Goal: Task Accomplishment & Management: Manage account settings

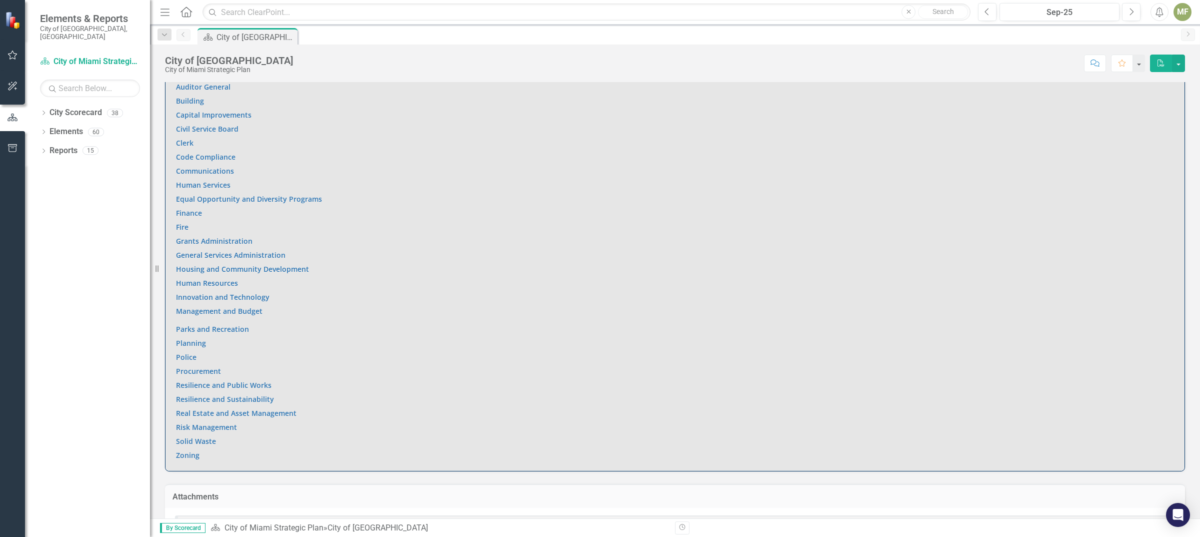
scroll to position [693, 0]
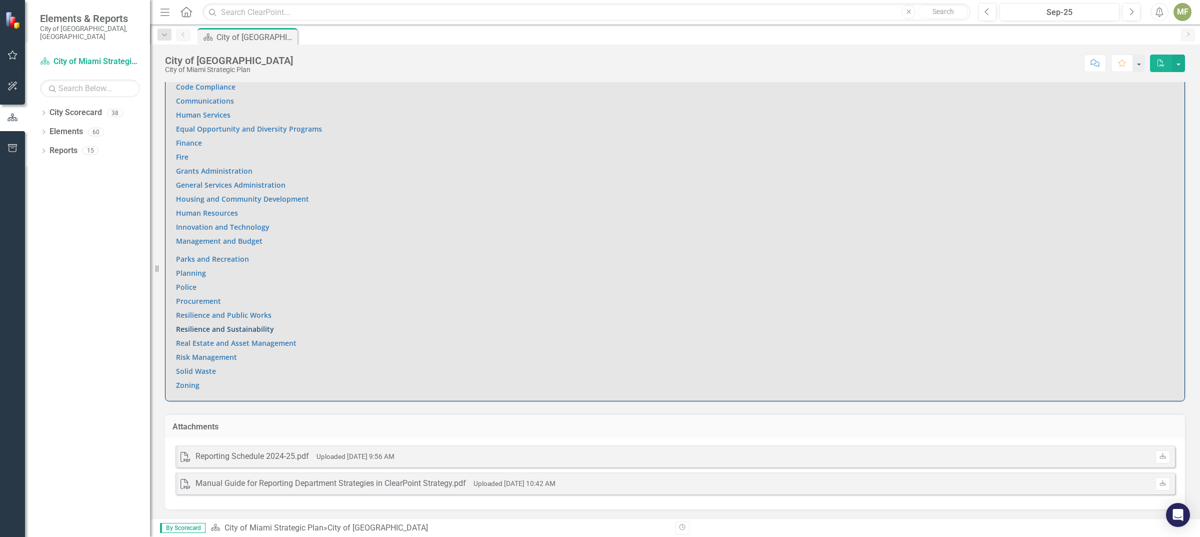
click at [251, 326] on link "Resilience and Sustainability" at bounding box center [225, 329] width 98 height 10
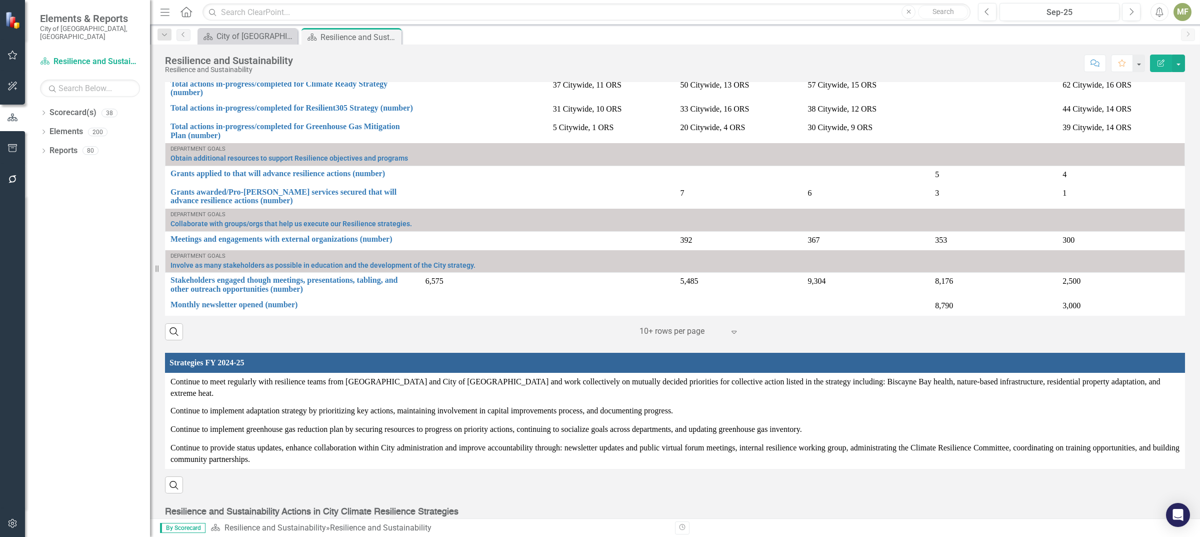
scroll to position [1061, 0]
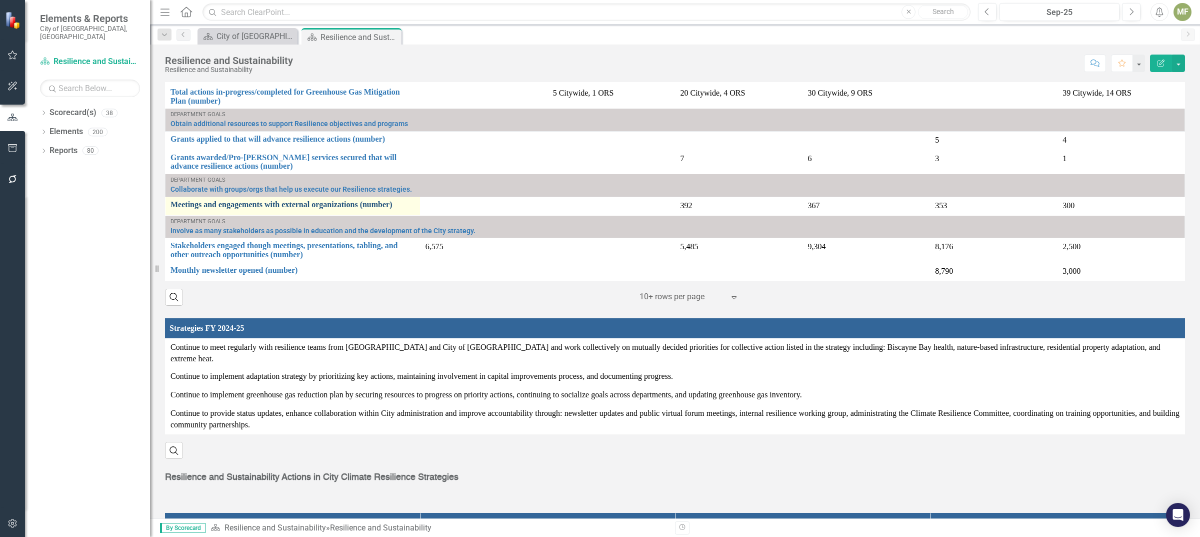
click at [334, 201] on link "Meetings and engagements with external organizations (number)" at bounding box center [293, 204] width 245 height 9
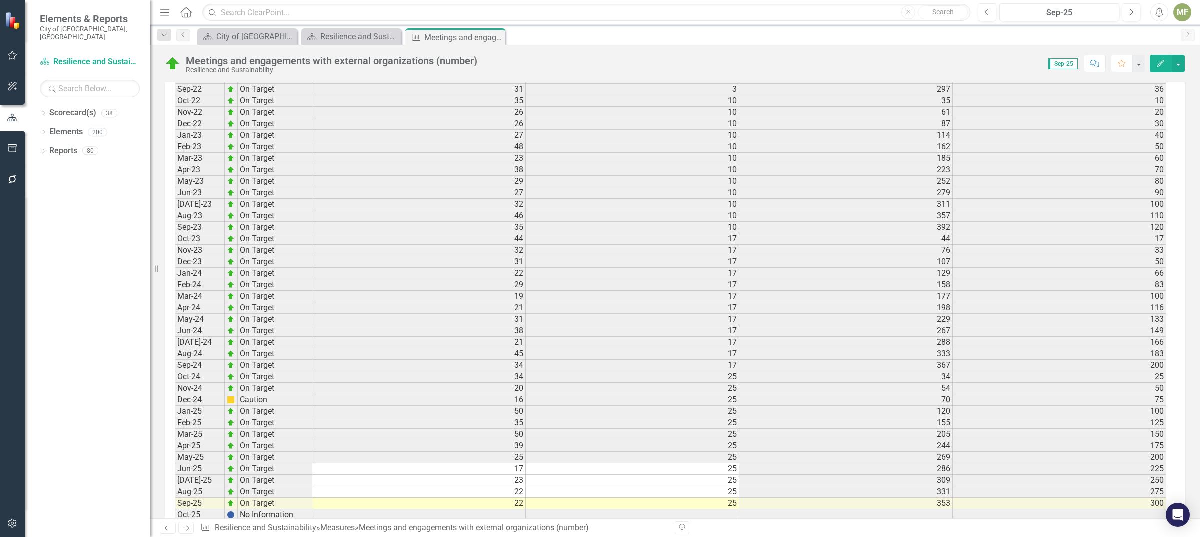
scroll to position [1244, 0]
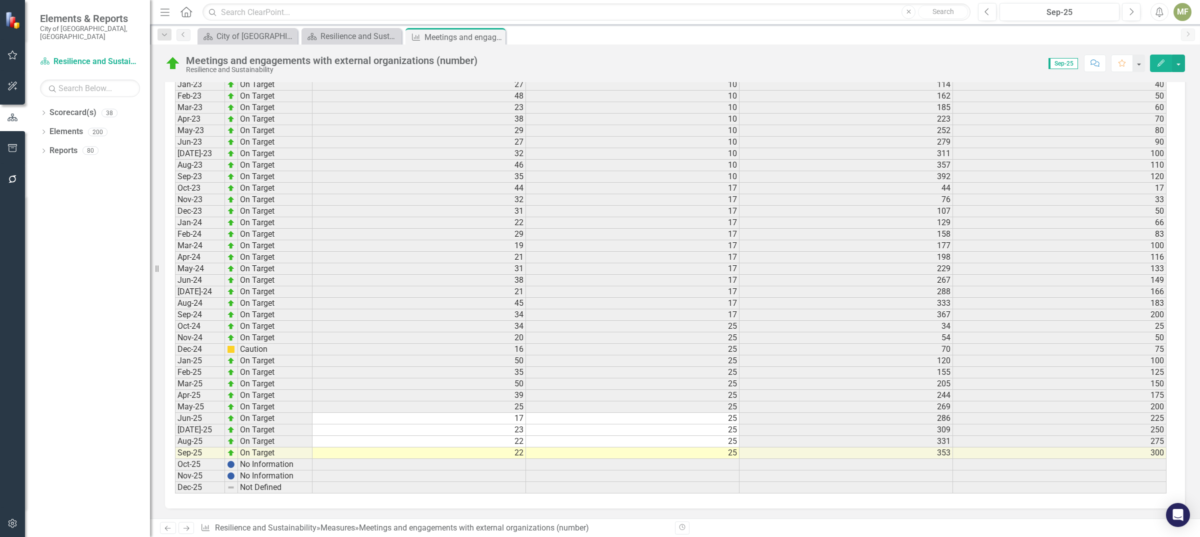
click at [518, 458] on td "22" at bounding box center [420, 453] width 214 height 12
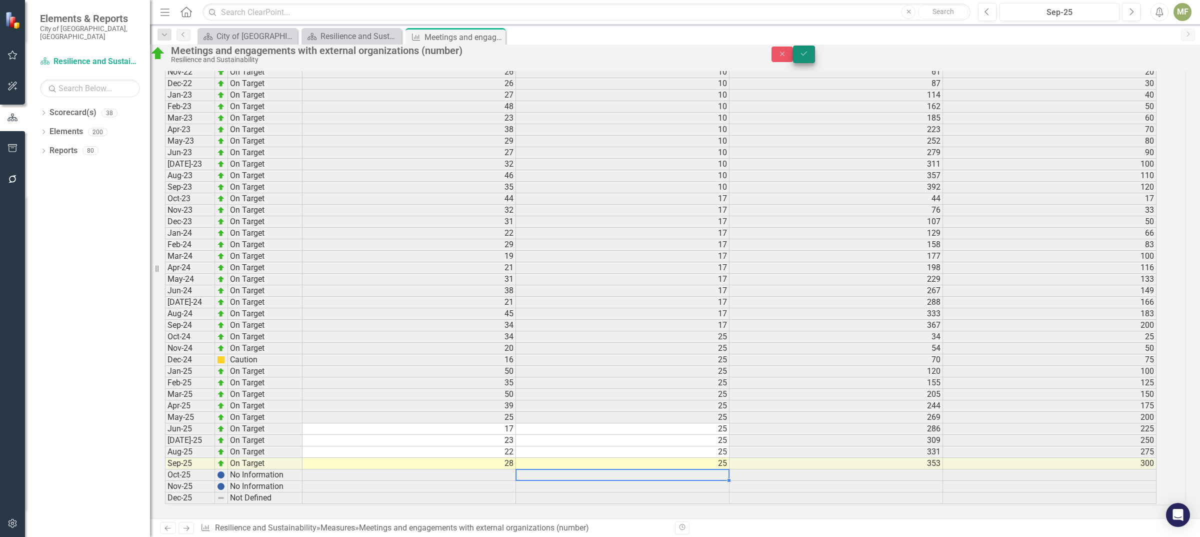
type textarea "25"
click at [809, 57] on icon "Save" at bounding box center [804, 53] width 9 height 7
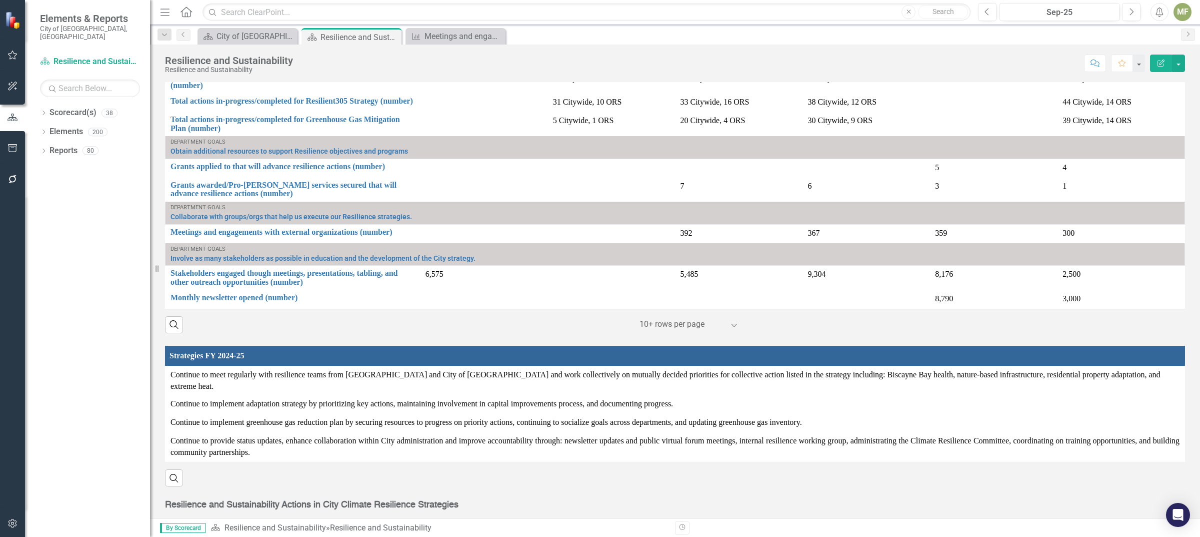
scroll to position [1063, 0]
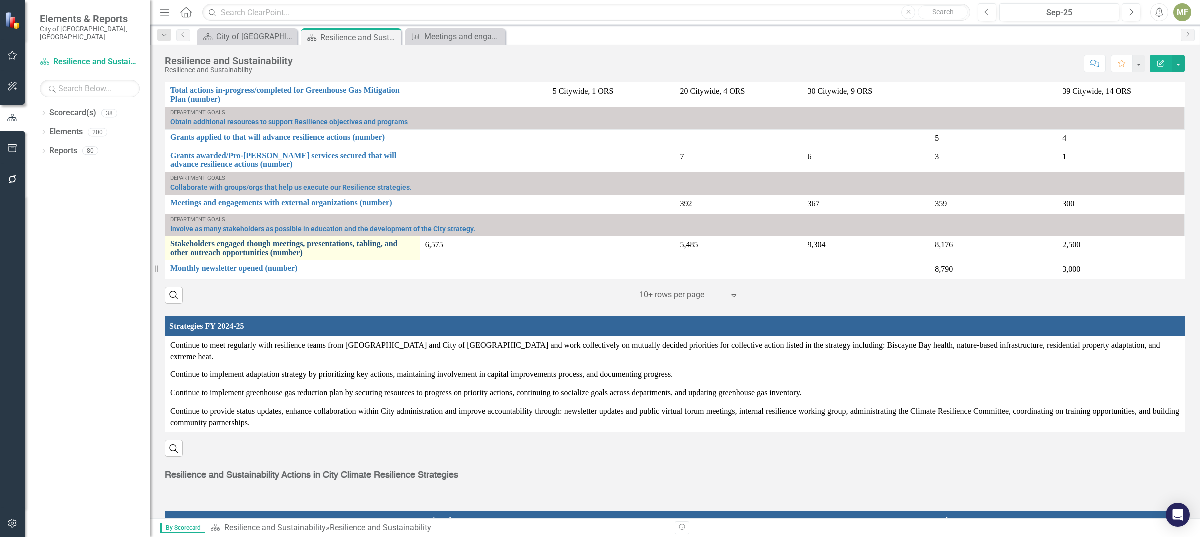
click at [329, 242] on link "Stakeholders engaged though meetings, presentations, tabling, and other outreac…" at bounding box center [293, 248] width 245 height 18
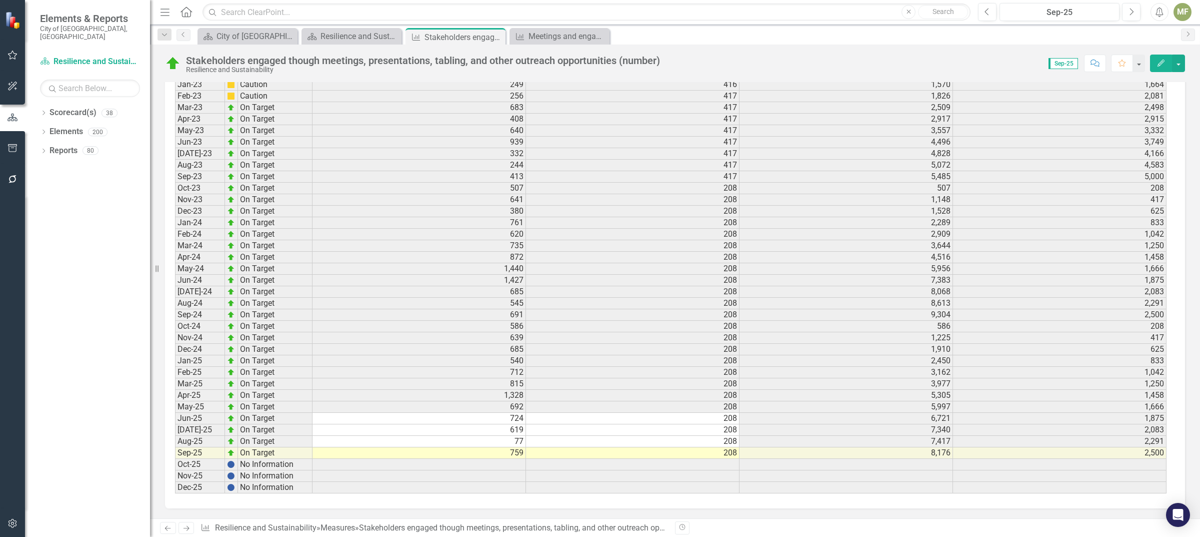
scroll to position [1298, 0]
click at [507, 456] on td "759" at bounding box center [420, 453] width 214 height 12
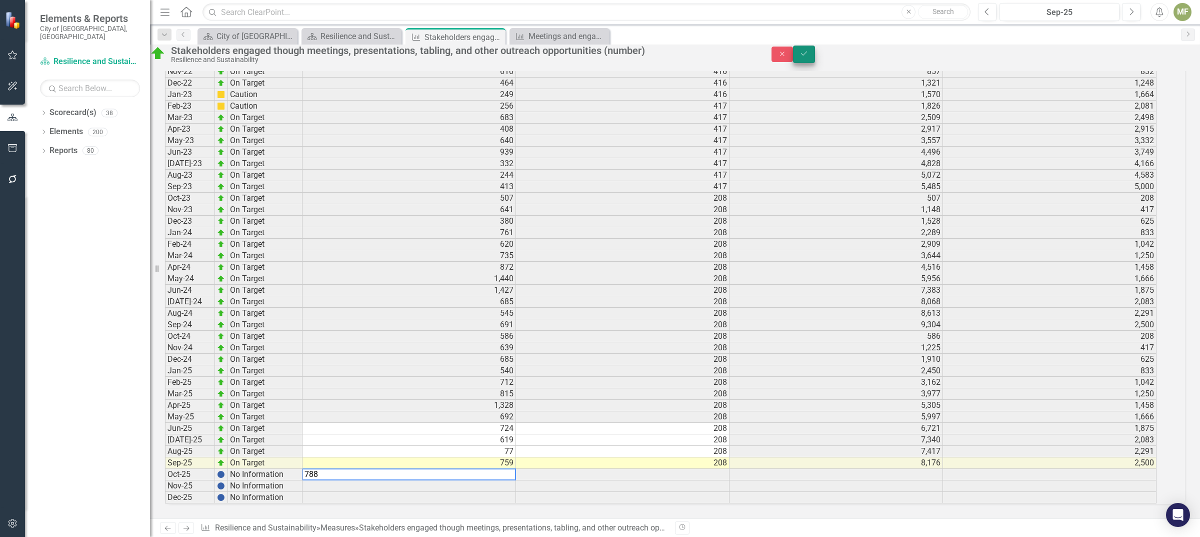
type textarea "788"
click at [815, 56] on button "Save" at bounding box center [804, 55] width 22 height 18
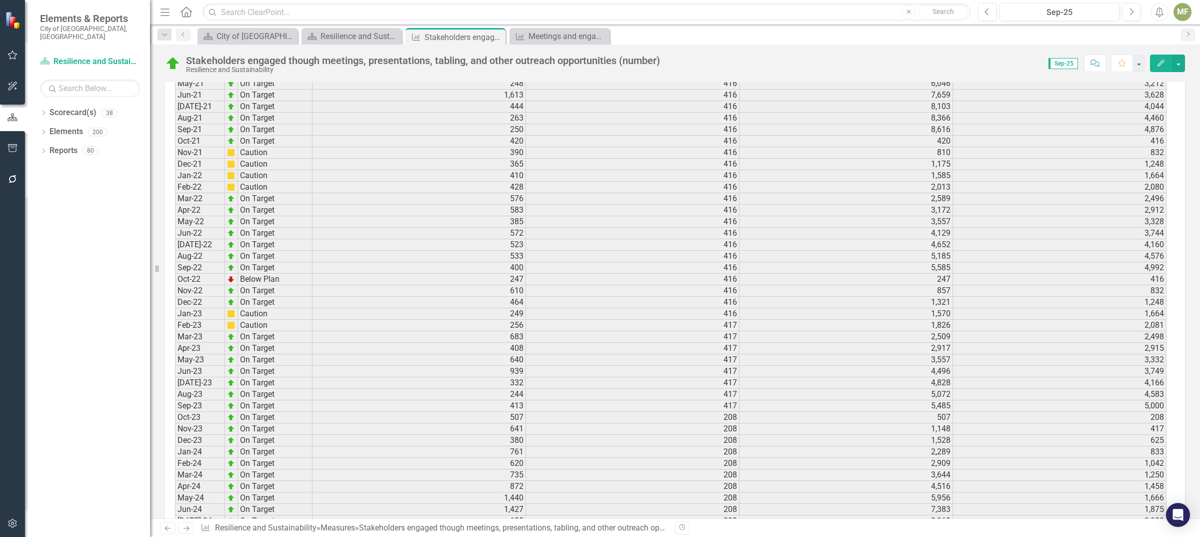
scroll to position [1063, 0]
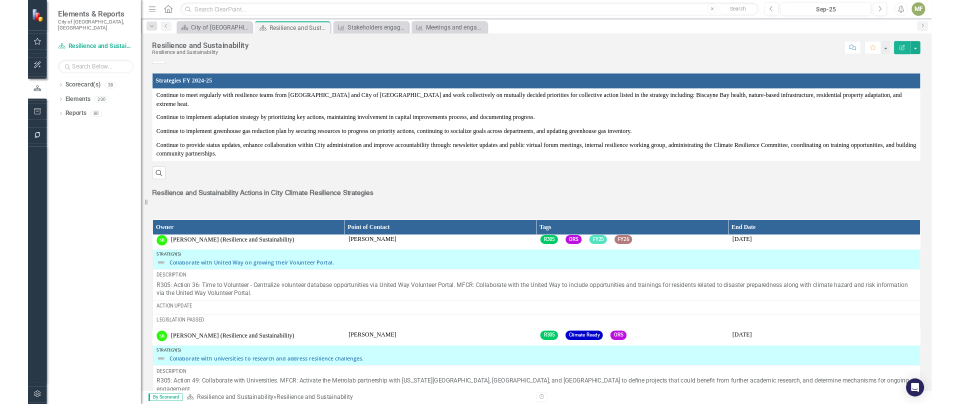
scroll to position [1209, 0]
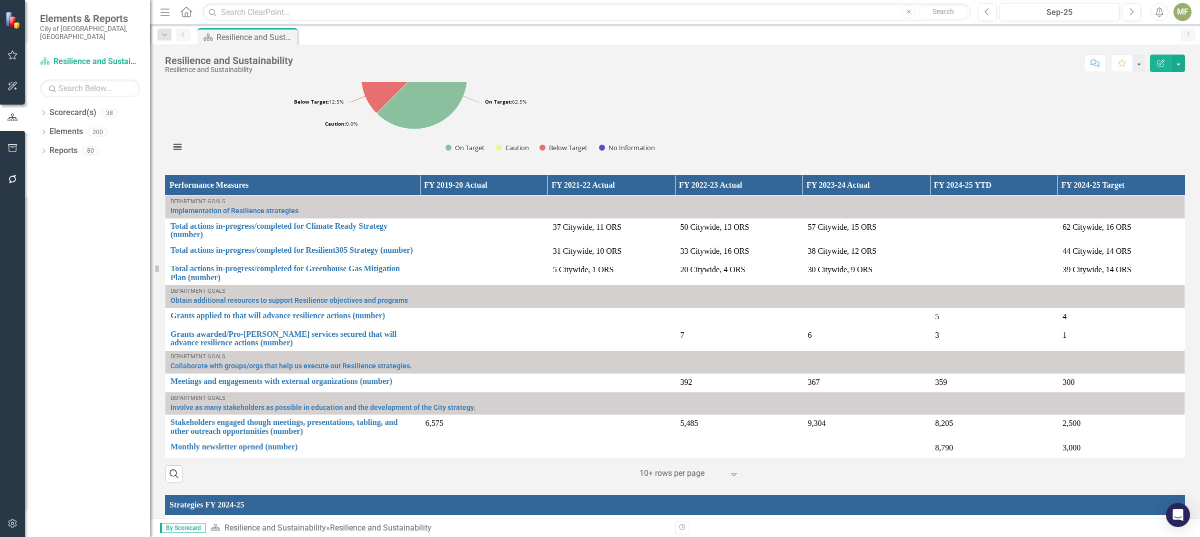
scroll to position [881, 0]
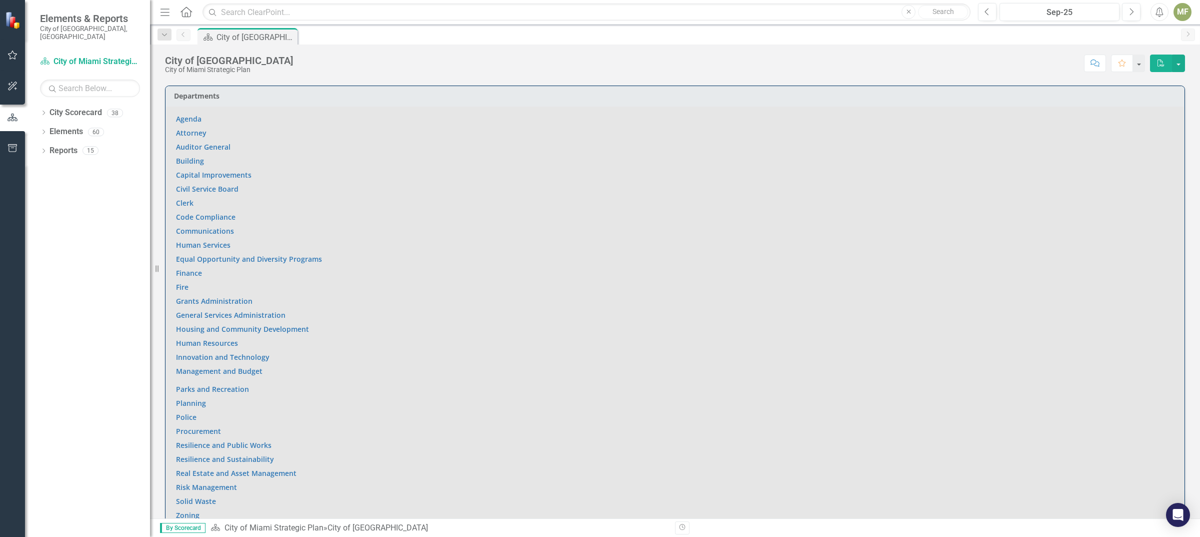
scroll to position [625, 0]
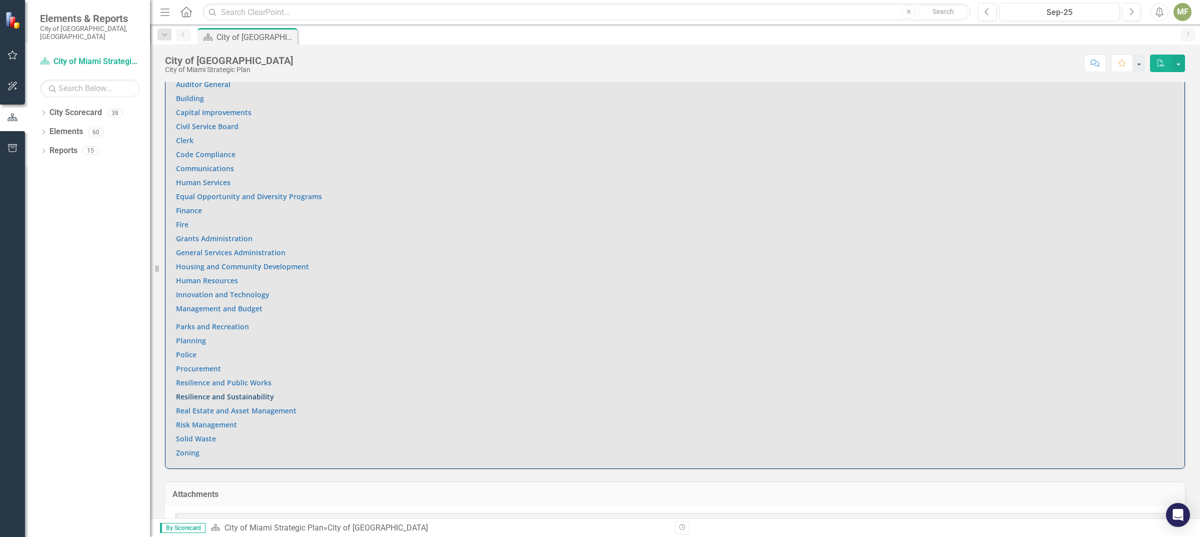
click at [246, 394] on link "Resilience and Sustainability" at bounding box center [225, 397] width 98 height 10
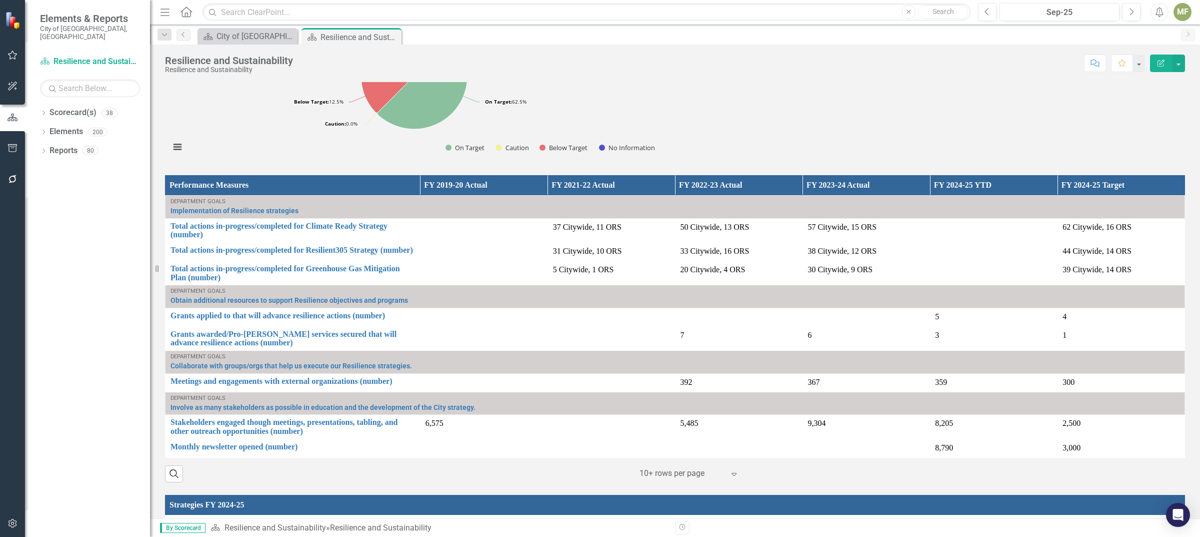
scroll to position [865, 0]
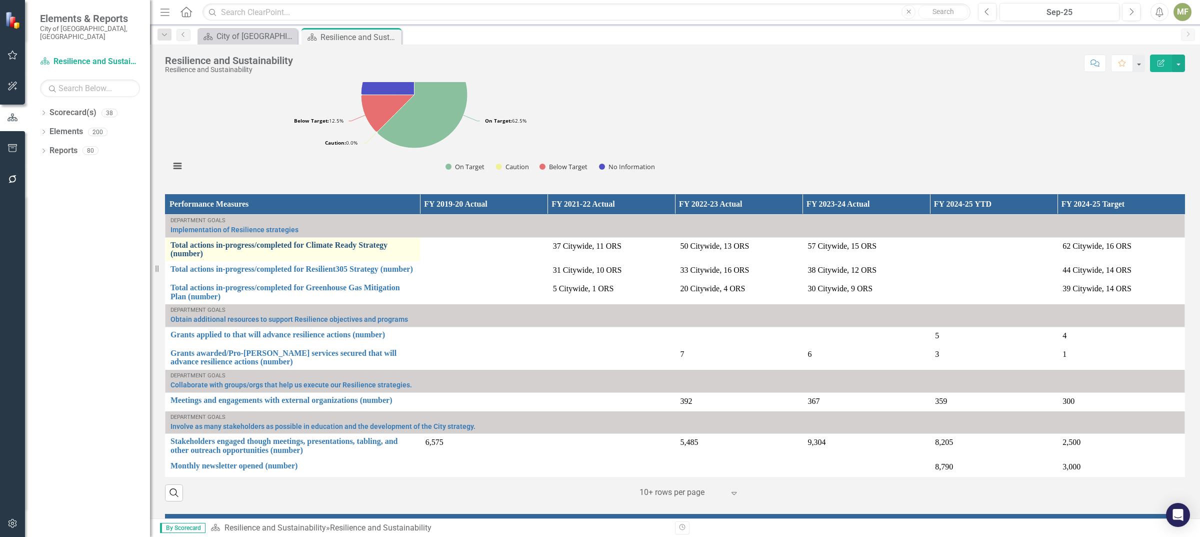
click at [285, 244] on link "Total actions in-progress/completed for Climate Ready Strategy (number)" at bounding box center [293, 250] width 245 height 18
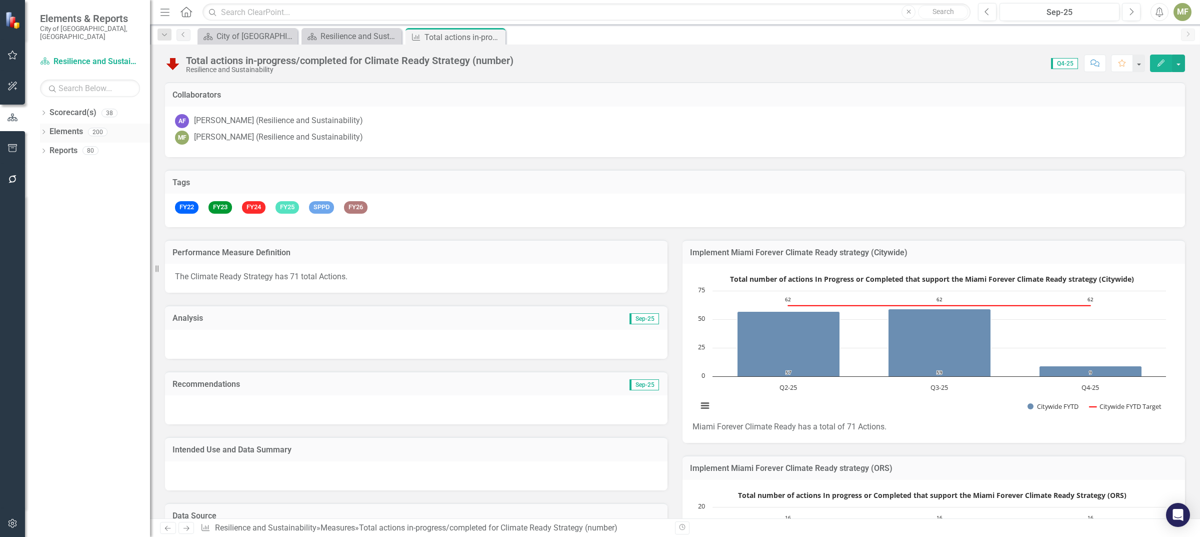
click at [55, 128] on link "Elements" at bounding box center [67, 132] width 34 height 12
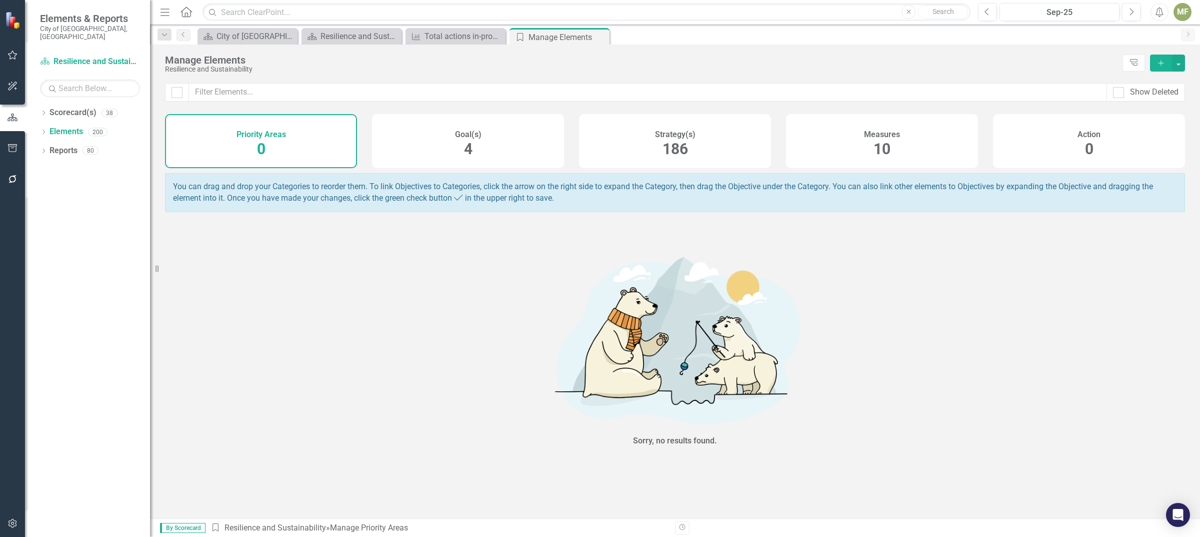
click at [871, 136] on h4 "Measures" at bounding box center [882, 134] width 36 height 9
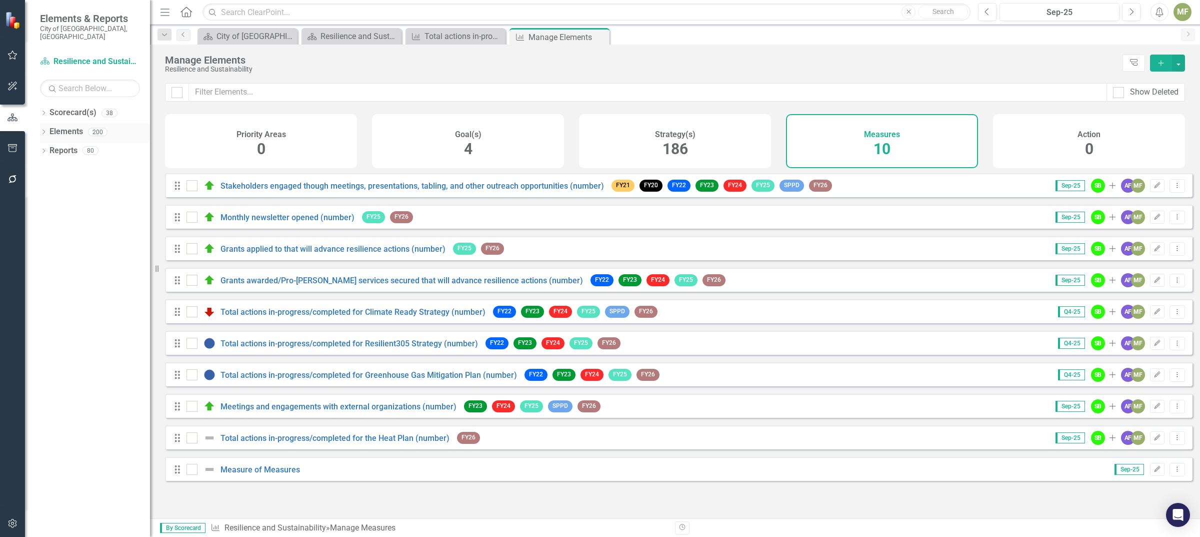
click at [70, 128] on link "Elements" at bounding box center [67, 132] width 34 height 12
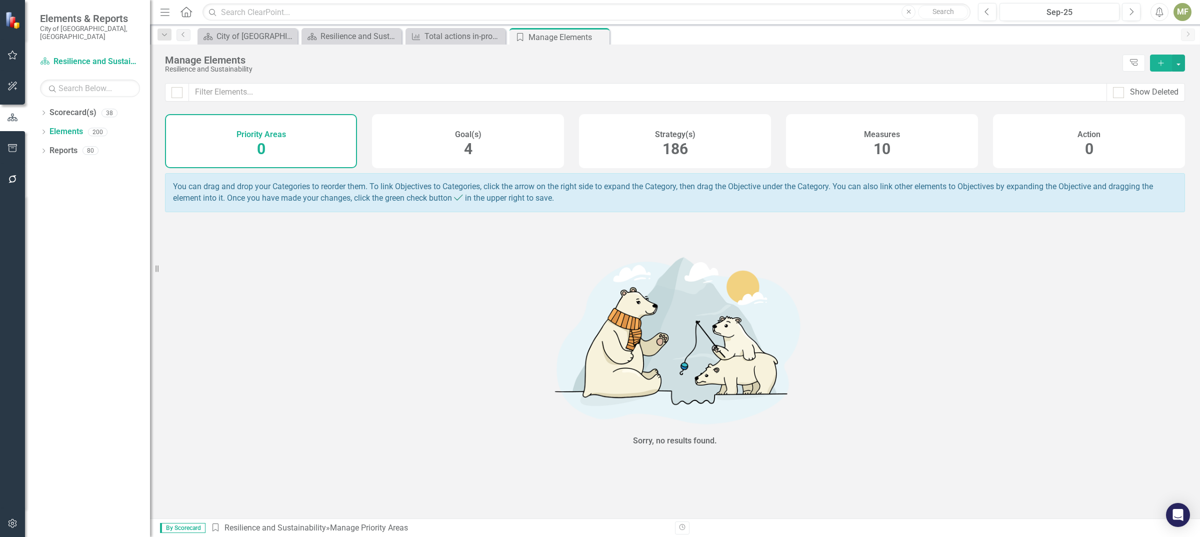
click at [456, 134] on h4 "Goal(s)" at bounding box center [468, 134] width 27 height 9
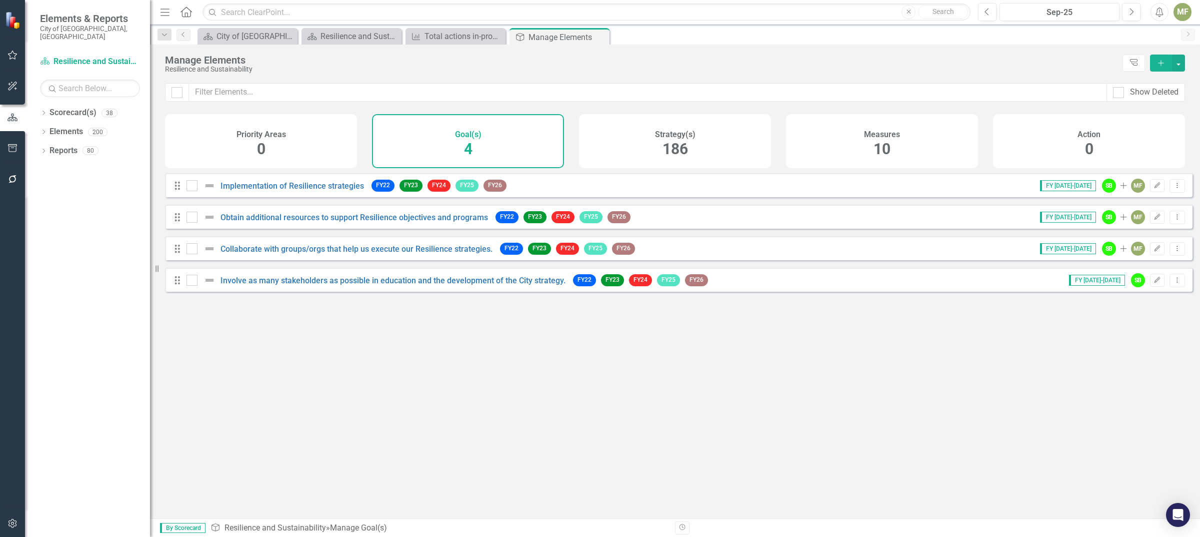
click at [668, 147] on span "186" at bounding box center [676, 149] width 26 height 18
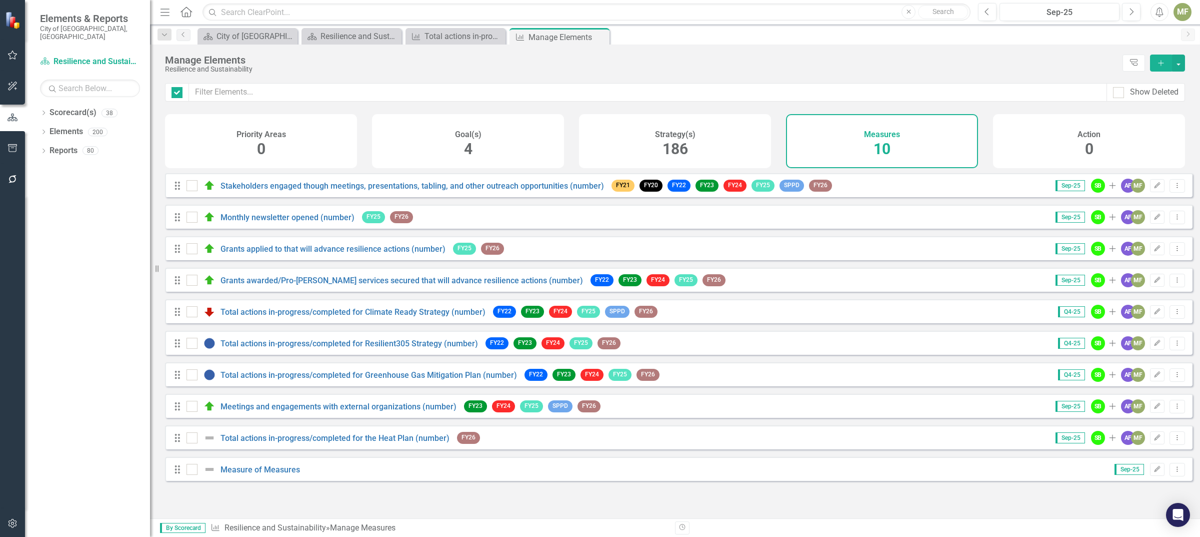
checkbox input "false"
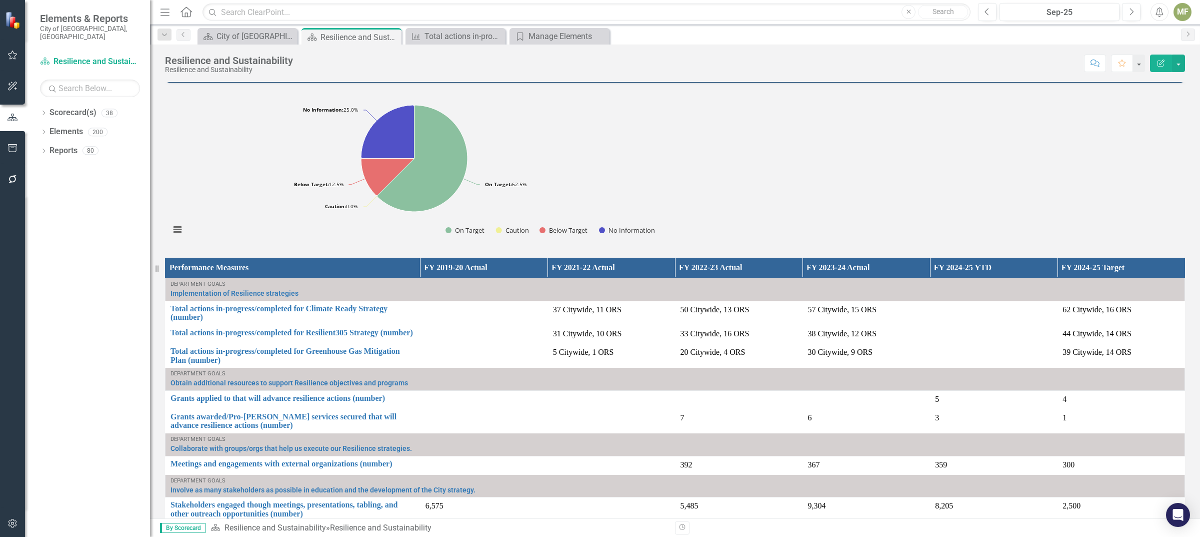
scroll to position [799, 0]
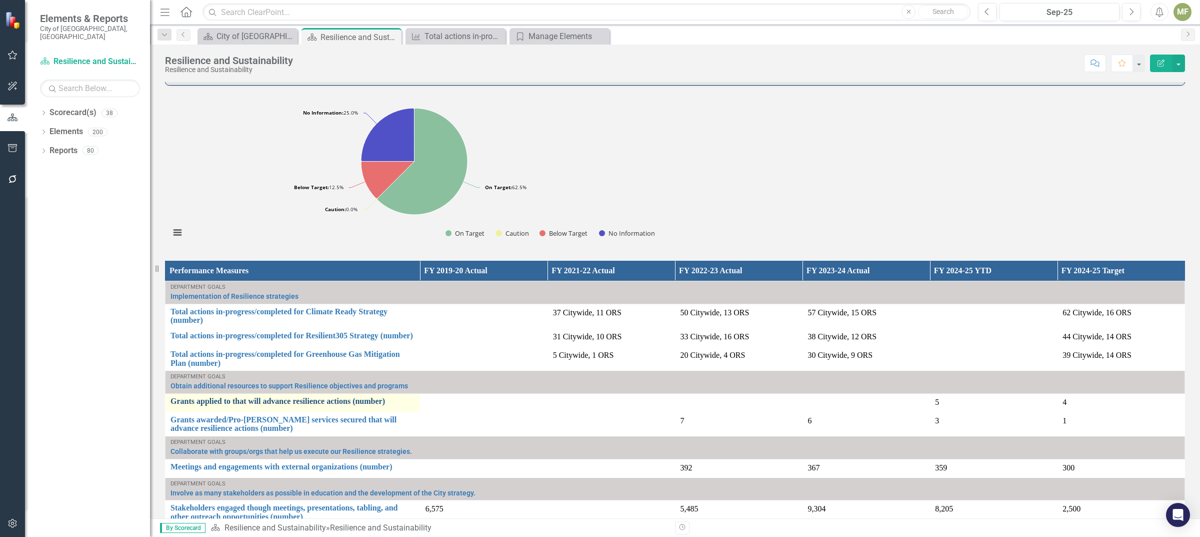
click at [196, 397] on link "Grants applied to that will advance resilience actions (number)" at bounding box center [293, 401] width 245 height 9
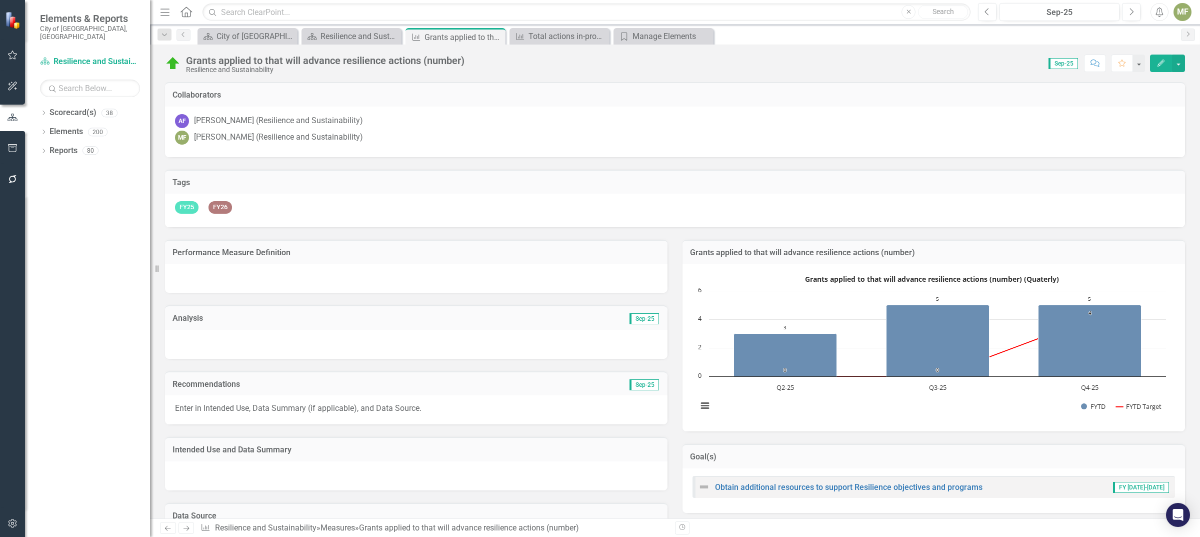
click at [266, 251] on h3 "Performance Measure Definition" at bounding box center [417, 252] width 488 height 9
click at [204, 252] on h3 "Performance Measure Definition" at bounding box center [417, 252] width 488 height 9
click at [206, 251] on h3 "Performance Measure Definition" at bounding box center [417, 252] width 488 height 9
